Goal: Information Seeking & Learning: Find contact information

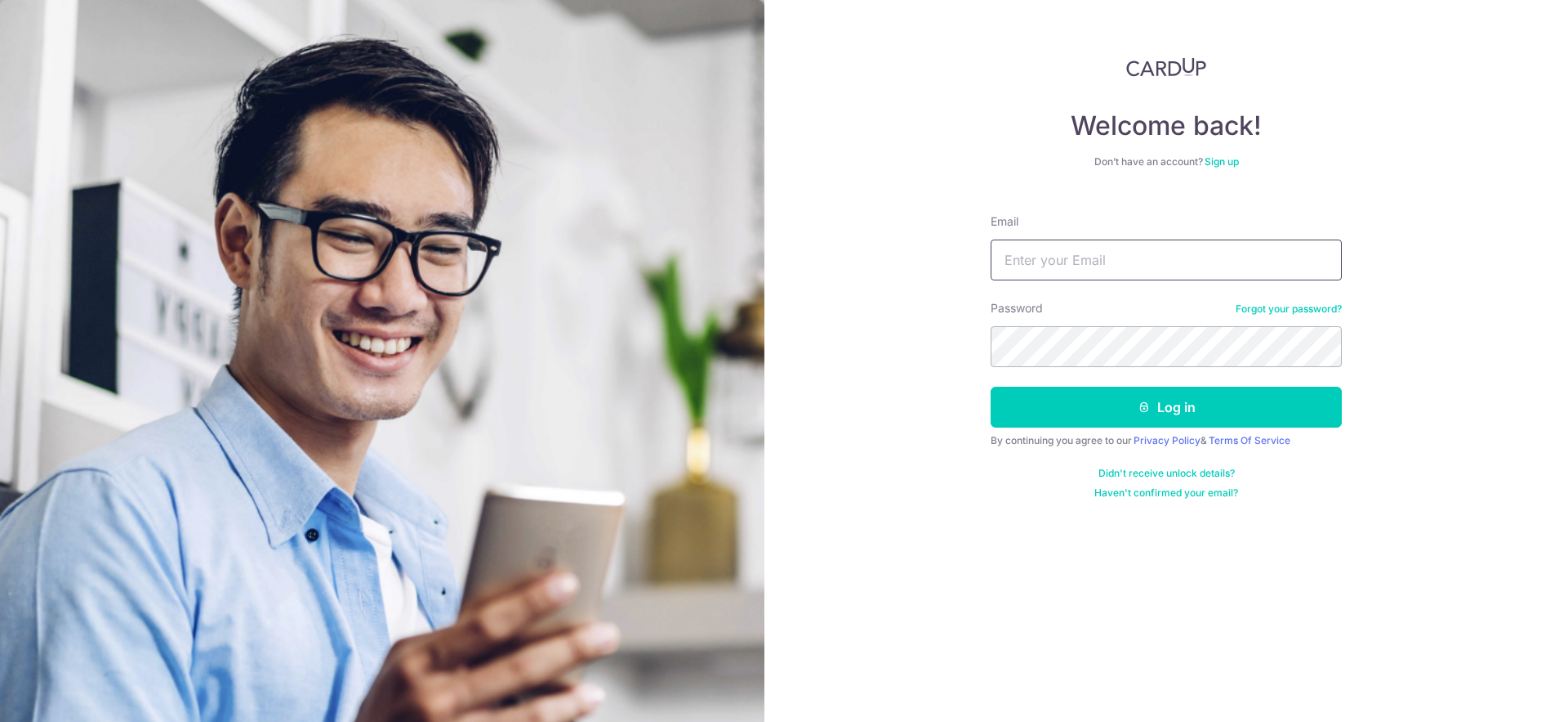
click at [1098, 242] on input "Email" at bounding box center [1166, 260] width 352 height 41
click at [1099, 247] on input "Email" at bounding box center [1166, 260] width 352 height 41
type input "[EMAIL_ADDRESS][DOMAIN_NAME]"
click at [991, 387] on button "Log in" at bounding box center [1166, 407] width 352 height 41
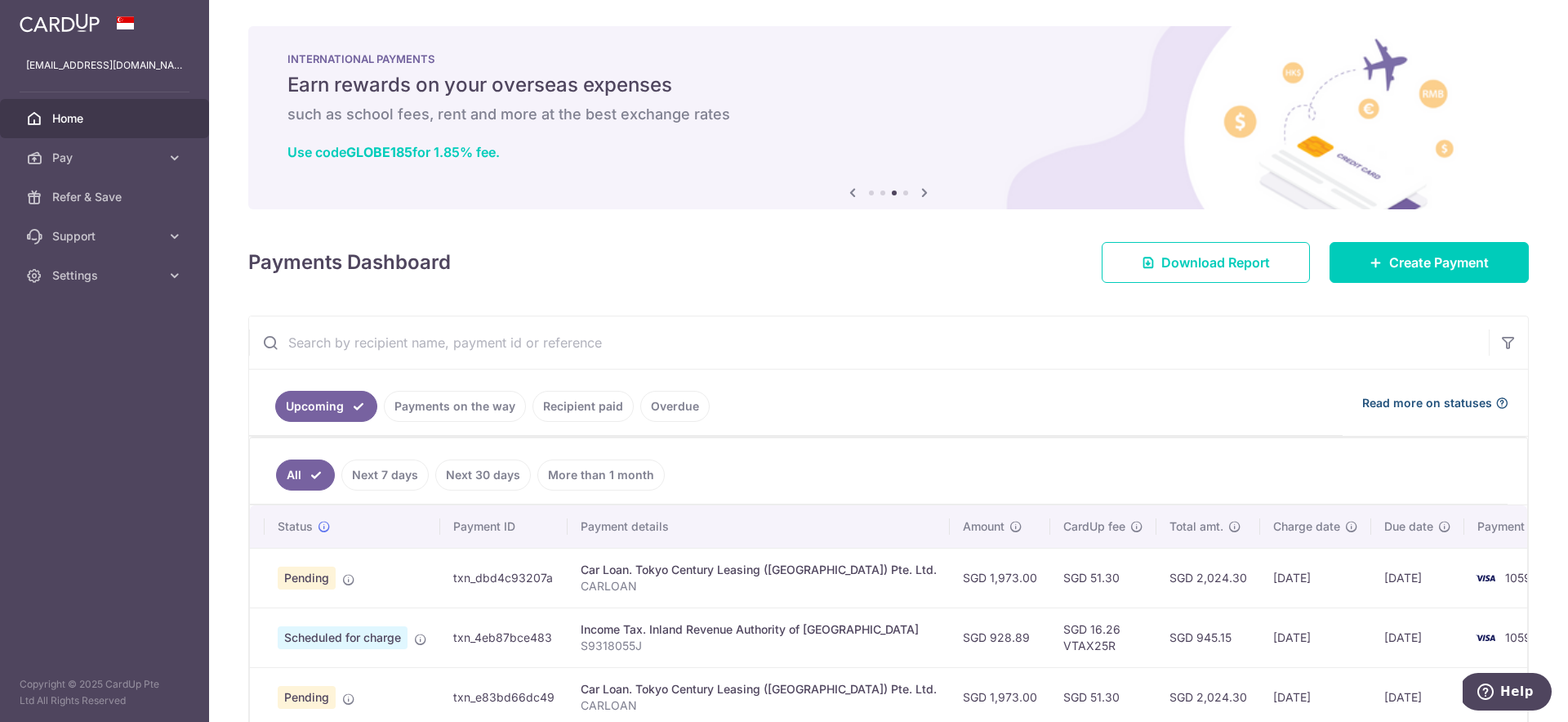
click at [1386, 407] on span "Read more on statuses" at bounding box center [1428, 402] width 130 height 16
click at [160, 231] on link "Support" at bounding box center [105, 235] width 209 height 39
click at [136, 315] on span "Contact Us" at bounding box center [106, 314] width 108 height 16
